Goal: Information Seeking & Learning: Check status

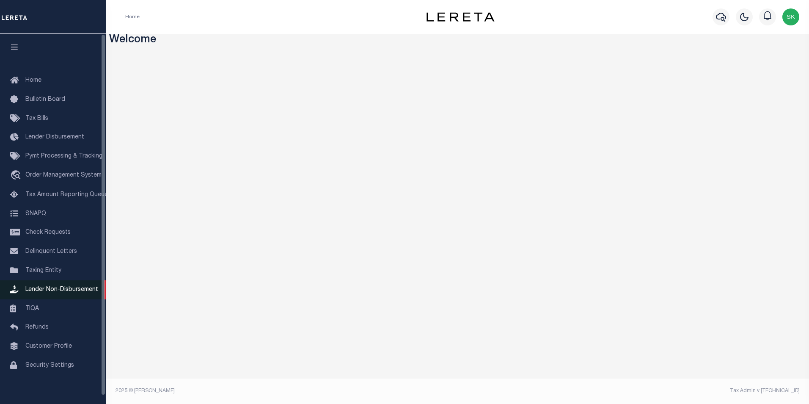
drag, startPoint x: 46, startPoint y: 292, endPoint x: 14, endPoint y: 286, distance: 32.6
click at [46, 292] on span "Lender Non-Disbursement" at bounding box center [61, 290] width 73 height 6
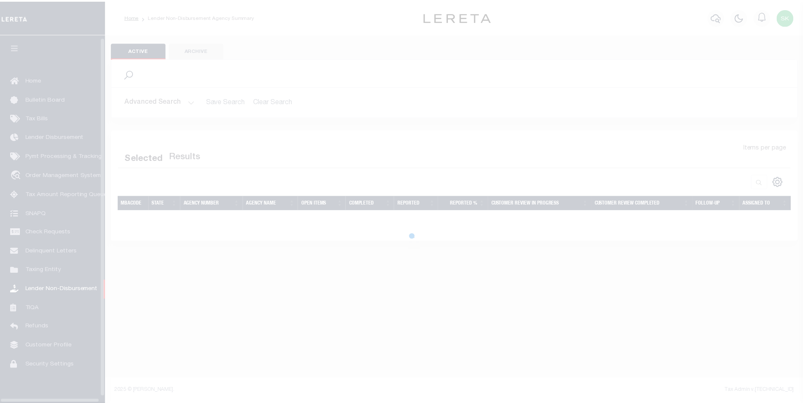
scroll to position [8, 0]
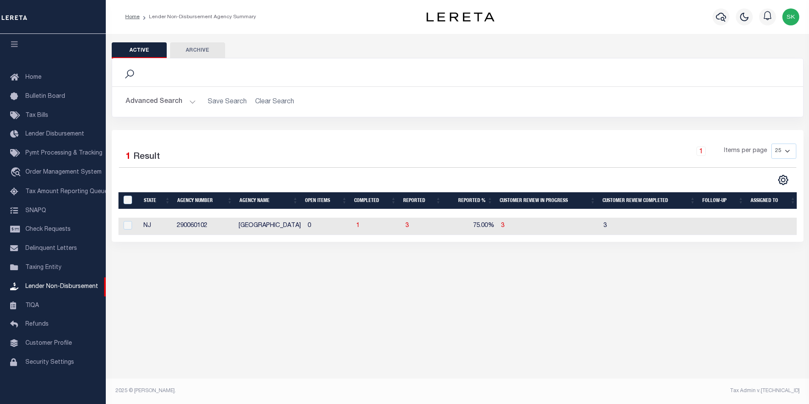
click at [189, 100] on button "Advanced Search" at bounding box center [161, 102] width 70 height 17
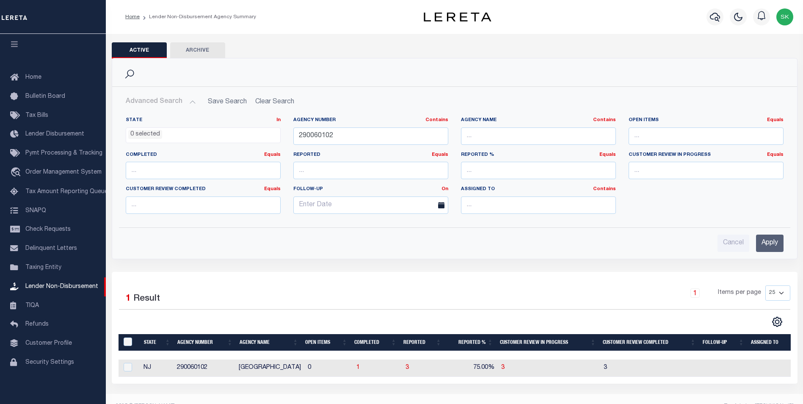
click at [189, 100] on button "Advanced Search" at bounding box center [161, 102] width 70 height 17
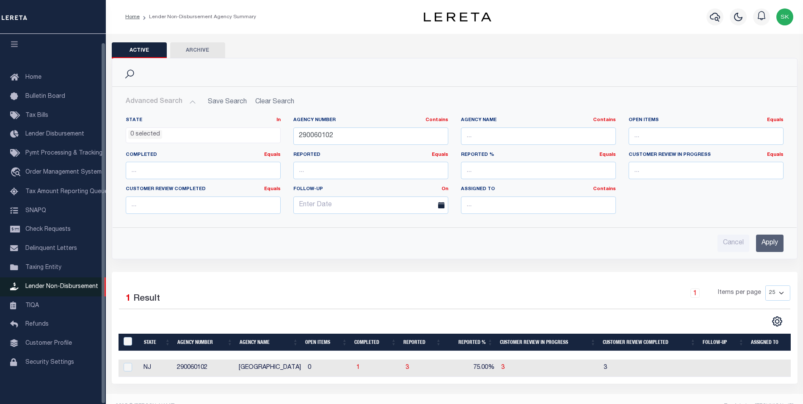
click at [64, 284] on span "Lender Non-Disbursement" at bounding box center [61, 287] width 73 height 6
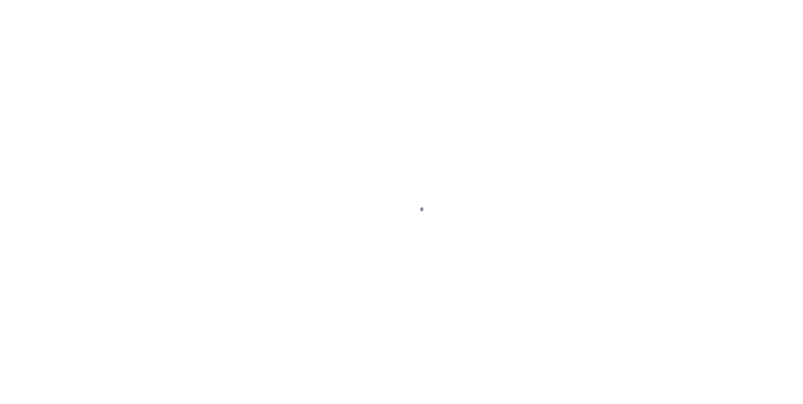
scroll to position [8, 0]
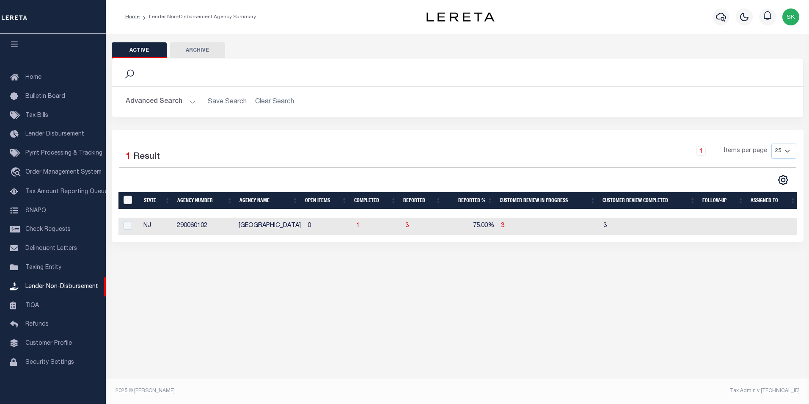
click at [190, 99] on button "Advanced Search" at bounding box center [161, 102] width 70 height 17
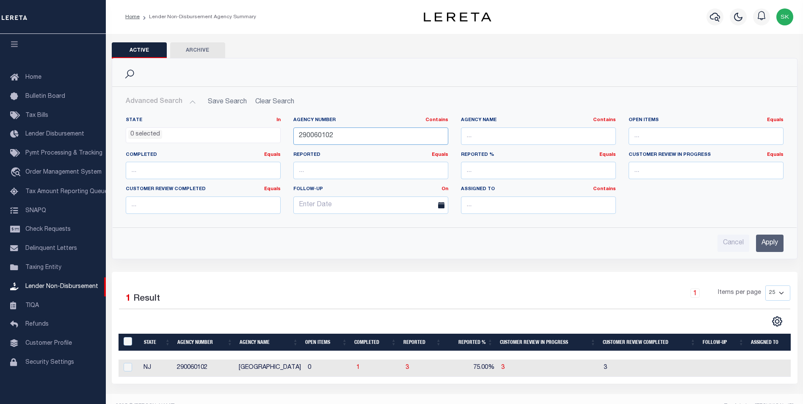
click at [381, 136] on input "290060102" at bounding box center [370, 135] width 155 height 17
drag, startPoint x: 383, startPoint y: 136, endPoint x: 210, endPoint y: 111, distance: 175.3
click at [210, 112] on div "State In In AK AL AR AZ CA CO CT DC DE FL GA GU HI IA ID IL IN KS KY LA MA MD M…" at bounding box center [455, 165] width 684 height 110
click at [533, 135] on input "text" at bounding box center [538, 135] width 155 height 17
type input "[GEOGRAPHIC_DATA]"
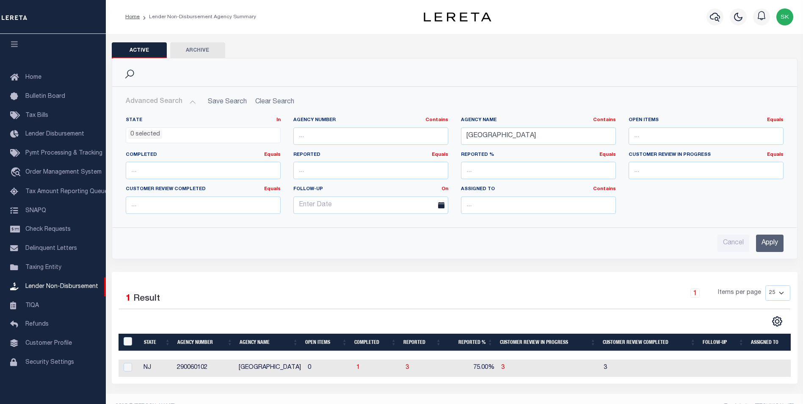
click at [767, 241] on input "Apply" at bounding box center [770, 242] width 28 height 17
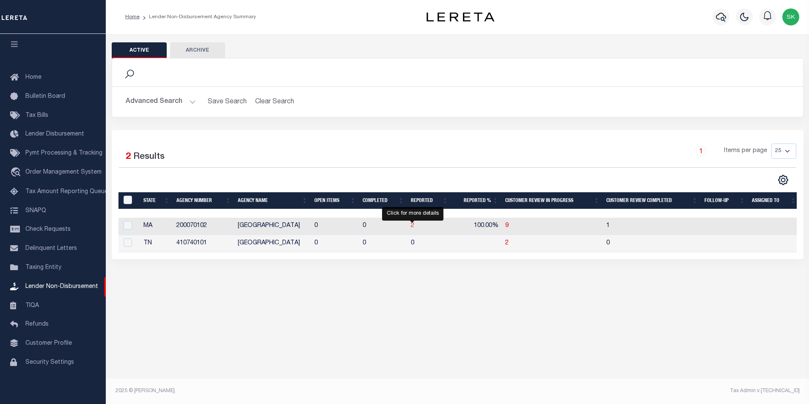
click at [413, 224] on span "2" at bounding box center [412, 226] width 3 height 6
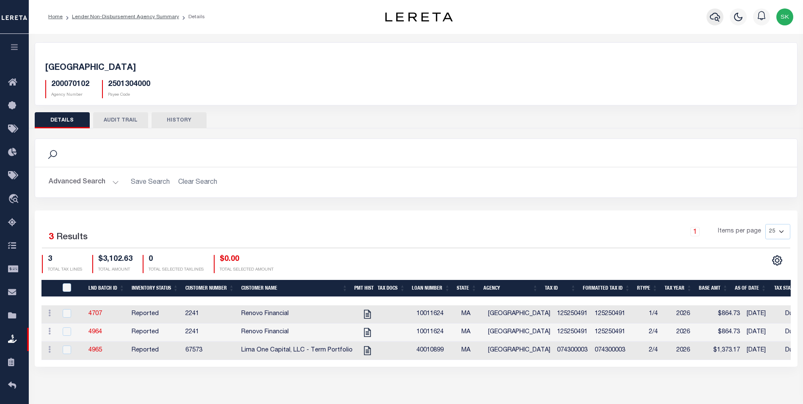
click at [716, 13] on icon "button" at bounding box center [715, 17] width 10 height 10
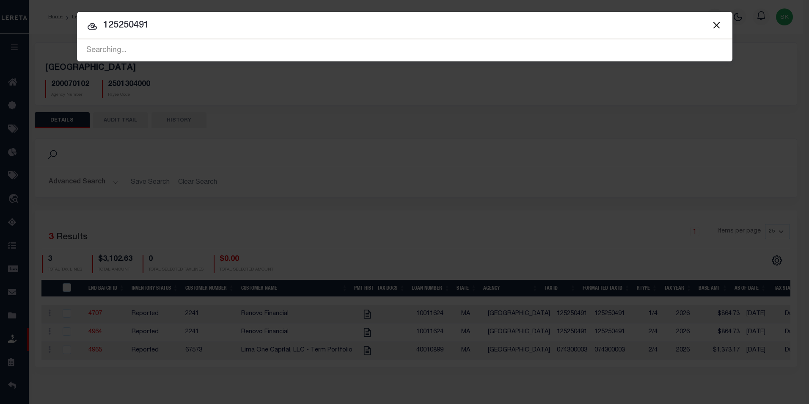
type input "125250491"
click at [190, 21] on input "125250491" at bounding box center [405, 25] width 656 height 15
click at [717, 22] on button "Close" at bounding box center [716, 24] width 11 height 11
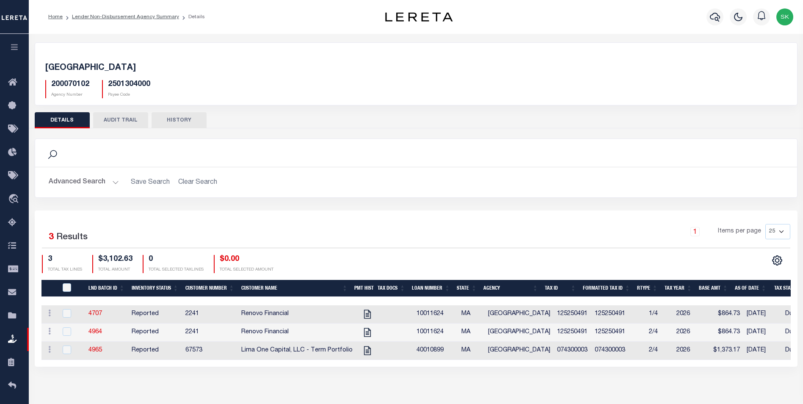
click at [242, 13] on div "Home Lender Non-Disbursement Agency Summary Details" at bounding box center [198, 17] width 314 height 18
click at [12, 339] on icon at bounding box center [15, 339] width 14 height 11
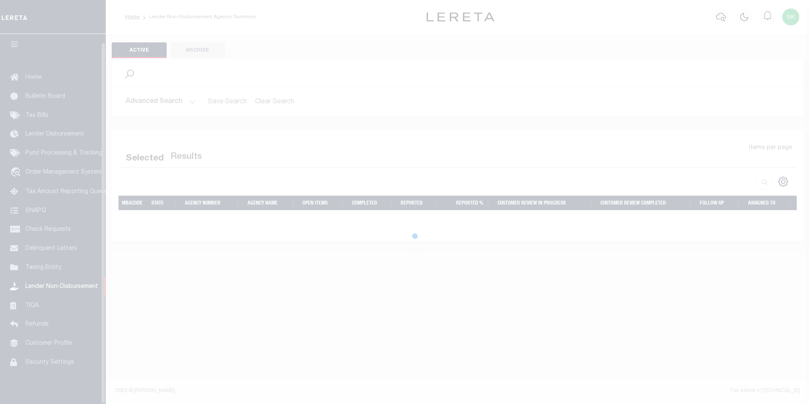
scroll to position [8, 0]
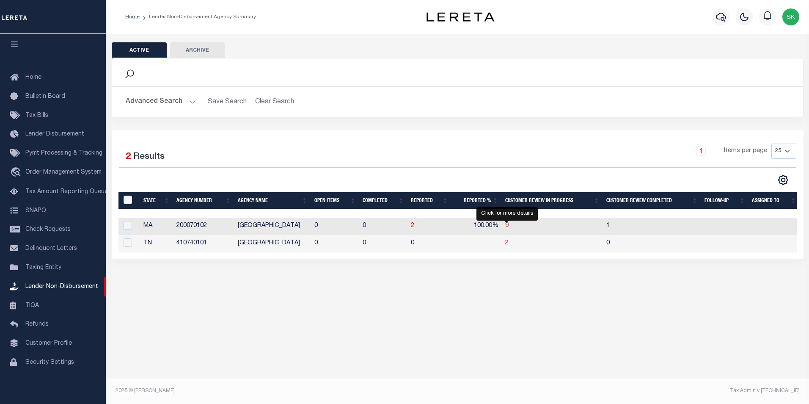
click at [507, 225] on span "9" at bounding box center [506, 226] width 3 height 6
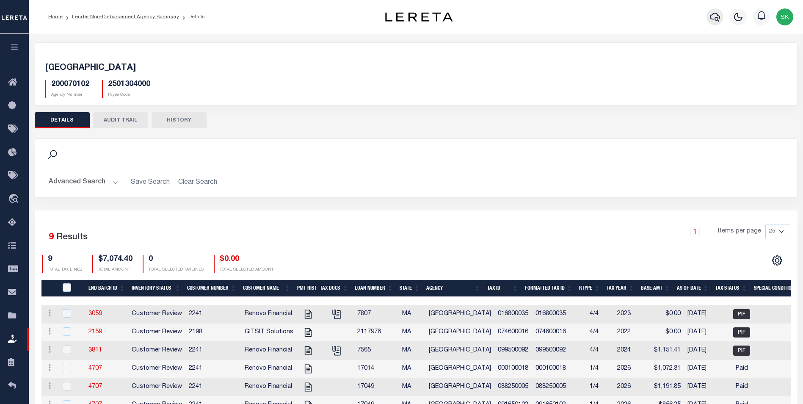
click at [714, 17] on icon "button" at bounding box center [715, 17] width 10 height 10
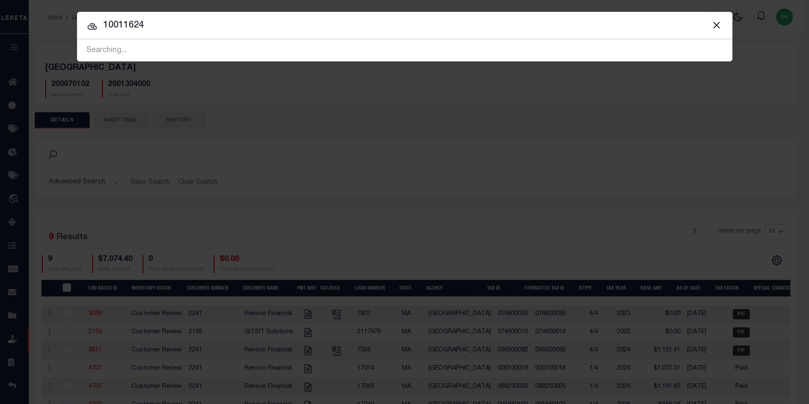
type input "10011624"
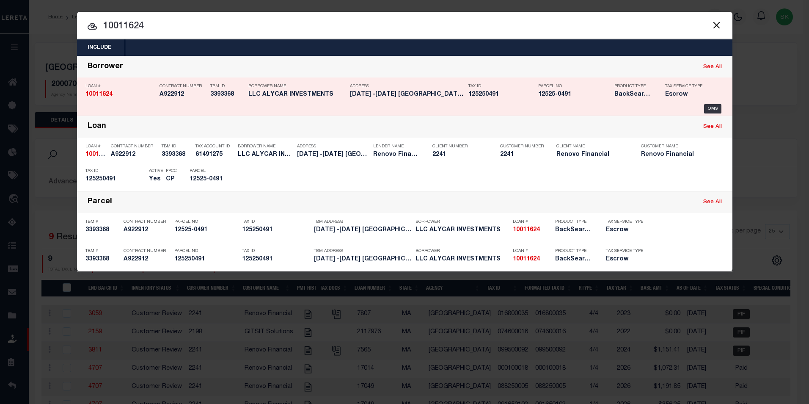
click at [100, 94] on strong "10011624" at bounding box center [98, 94] width 27 height 6
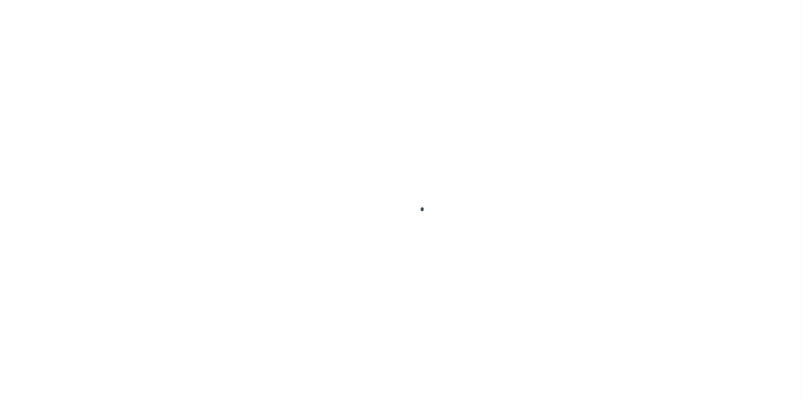
type input "10011624"
type input "LLC ALYCAR INVESTMENTS"
select select
type input "[STREET_ADDRESS]"
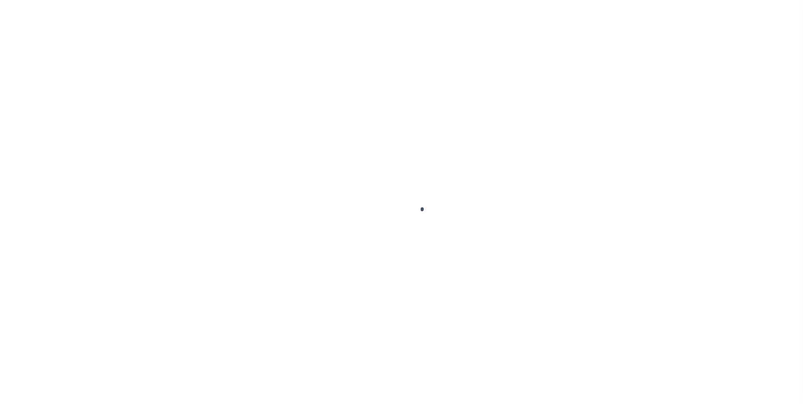
type input "WEST SPRINGFIELD MA 01089 NULL"
select select "10"
select select "Escrow"
select select "25067"
type input "1045 -1047 WORCESTER ST"
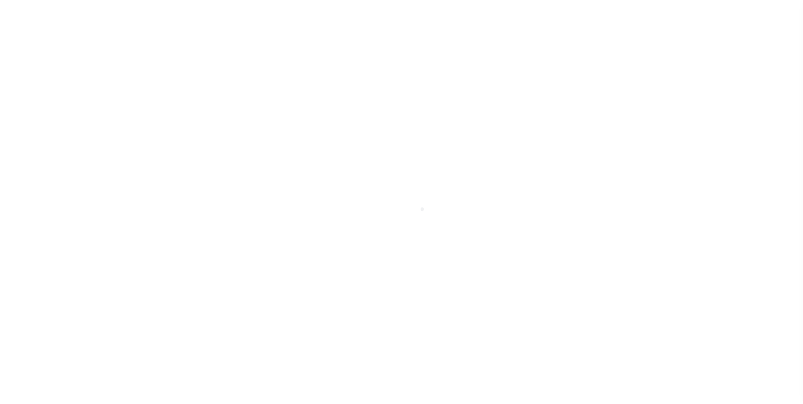
type input "125250491"
select select
type input "SPRINGFIELD MA 01151"
type input "a0kUS000006jpNt"
type input "MA"
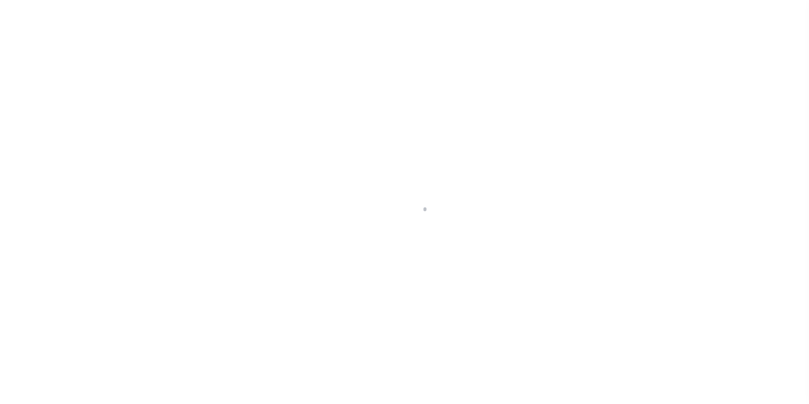
scroll to position [8, 0]
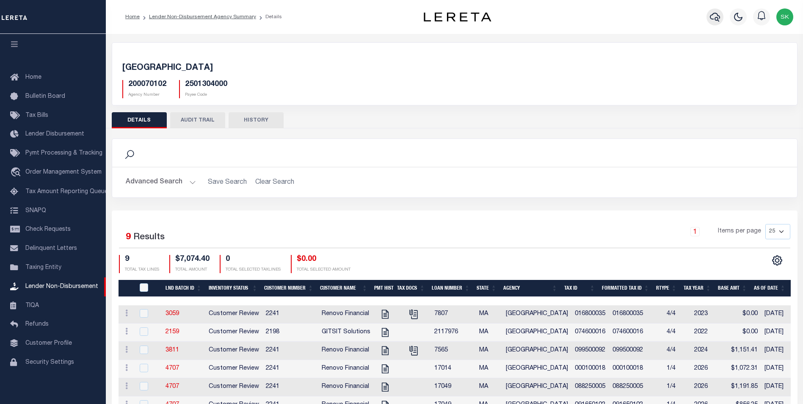
click at [716, 17] on icon "button" at bounding box center [715, 17] width 10 height 10
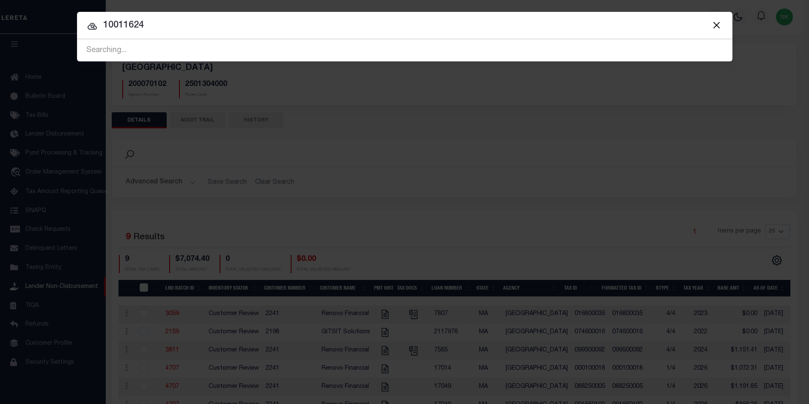
type input "10011624"
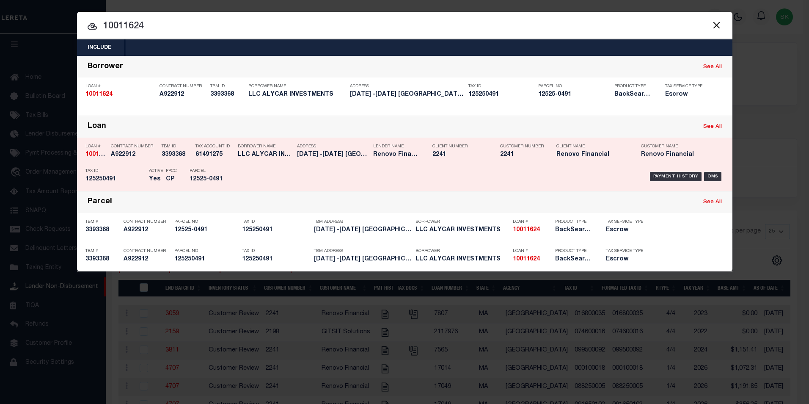
click at [89, 154] on strong "10011624" at bounding box center [98, 155] width 27 height 6
